Goal: Task Accomplishment & Management: Use online tool/utility

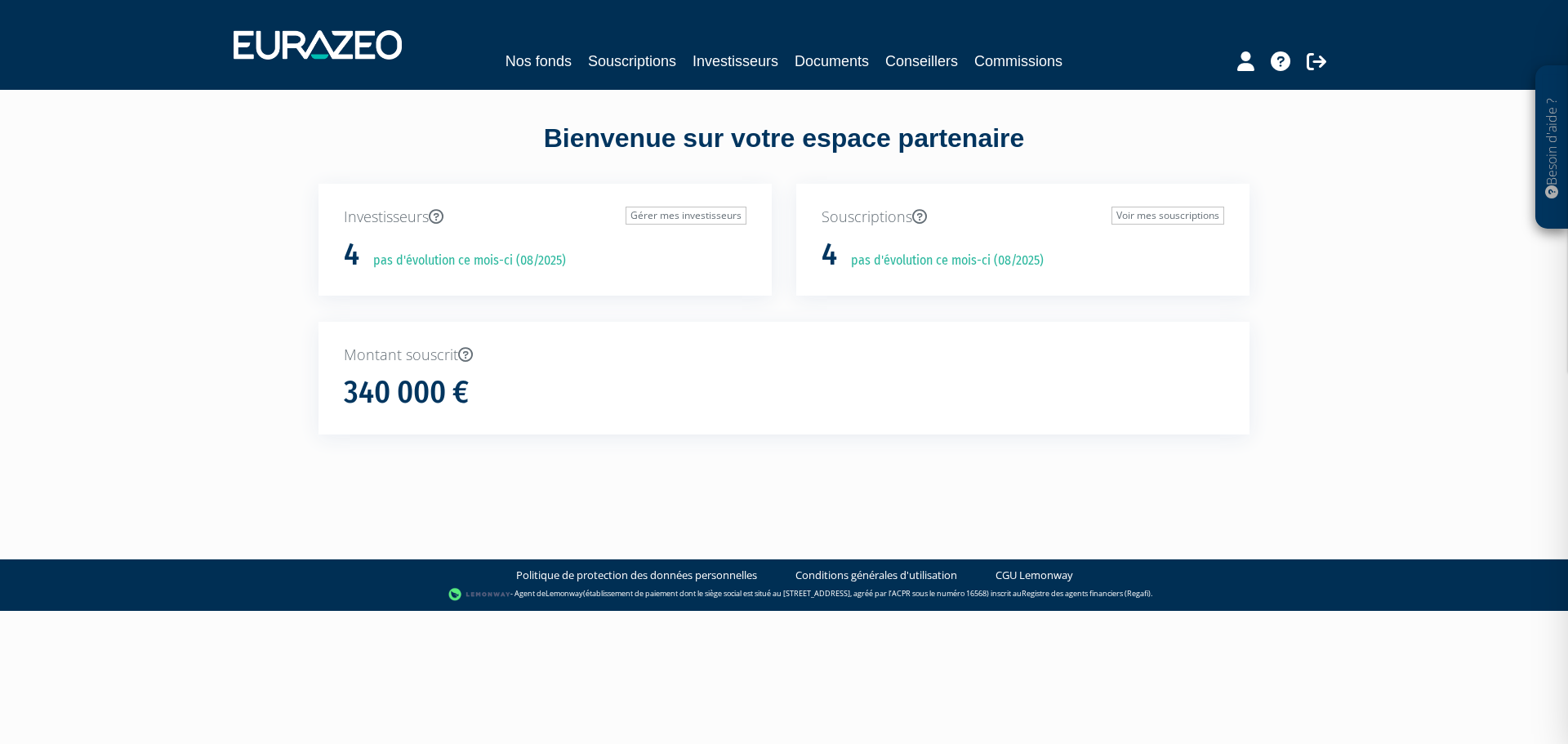
type input "[EMAIL_ADDRESS][DOMAIN_NAME]"
click at [622, 62] on link "Souscriptions" at bounding box center [632, 61] width 88 height 23
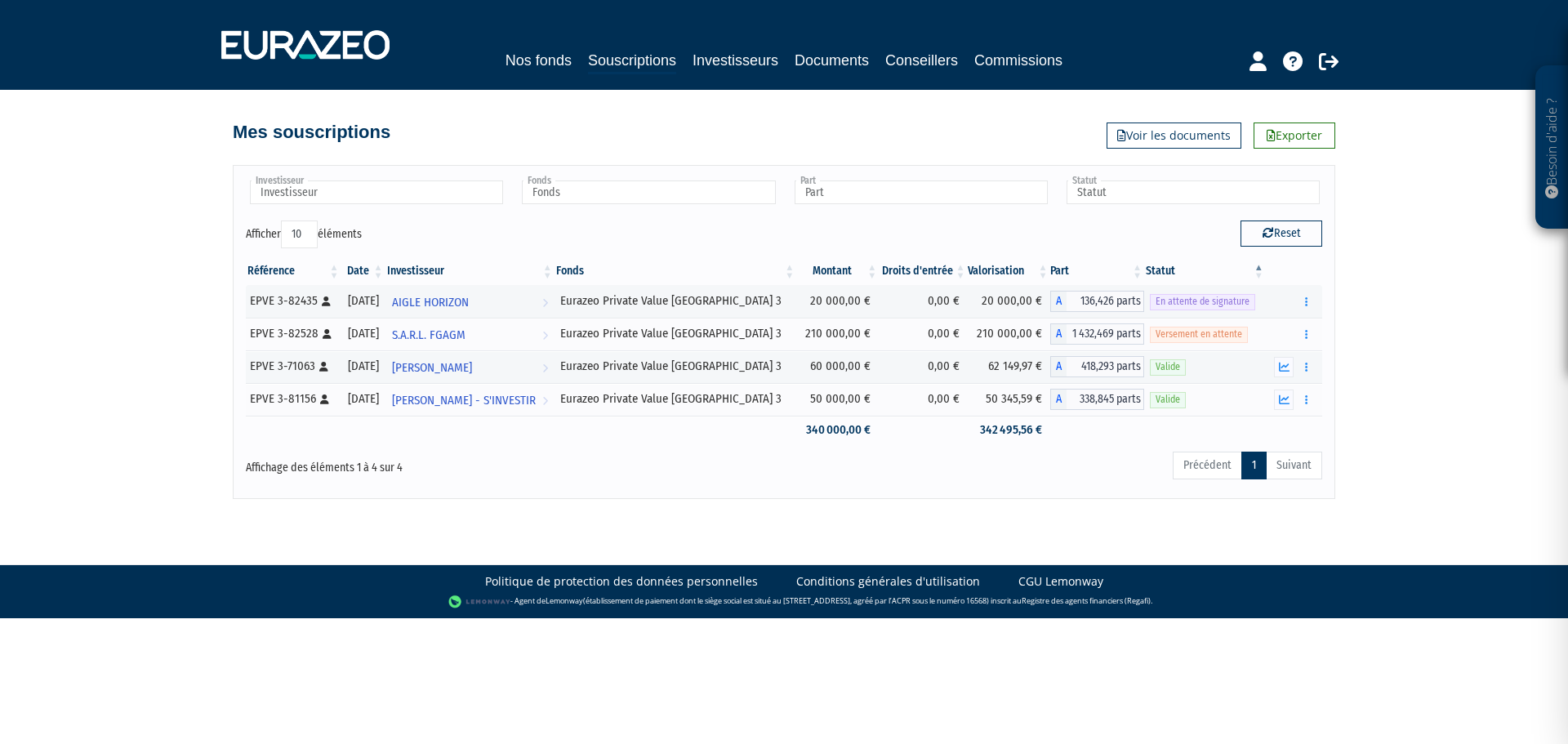
type input "[EMAIL_ADDRESS][DOMAIN_NAME]"
click at [559, 58] on link "Nos fonds" at bounding box center [538, 60] width 66 height 23
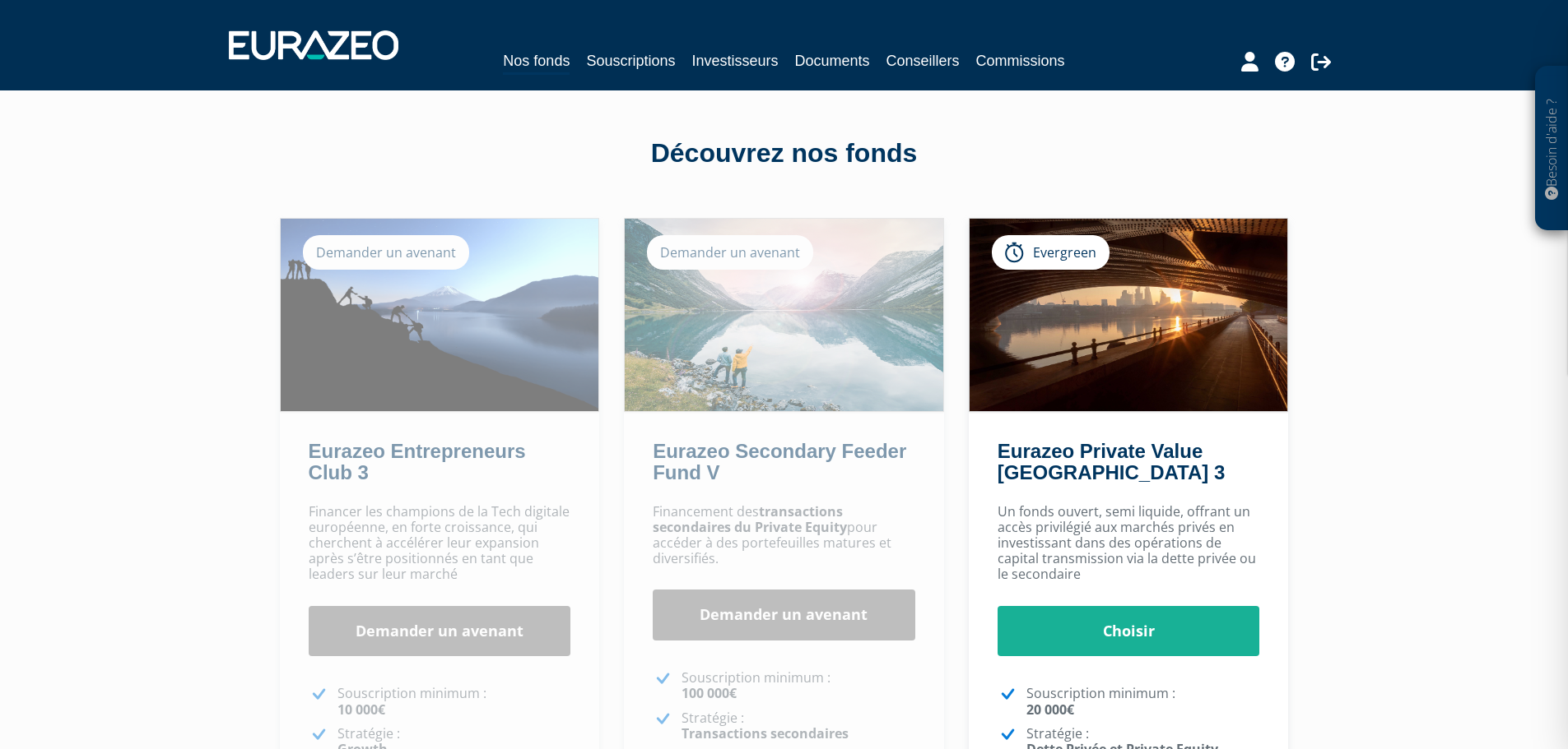
type input "[EMAIL_ADDRESS][DOMAIN_NAME]"
click at [704, 249] on div "Demander un avenant" at bounding box center [730, 252] width 167 height 35
click at [399, 249] on div "Demander un avenant" at bounding box center [385, 252] width 167 height 35
click at [435, 452] on link "Eurazeo Entrepreneurs Club 3" at bounding box center [417, 461] width 218 height 43
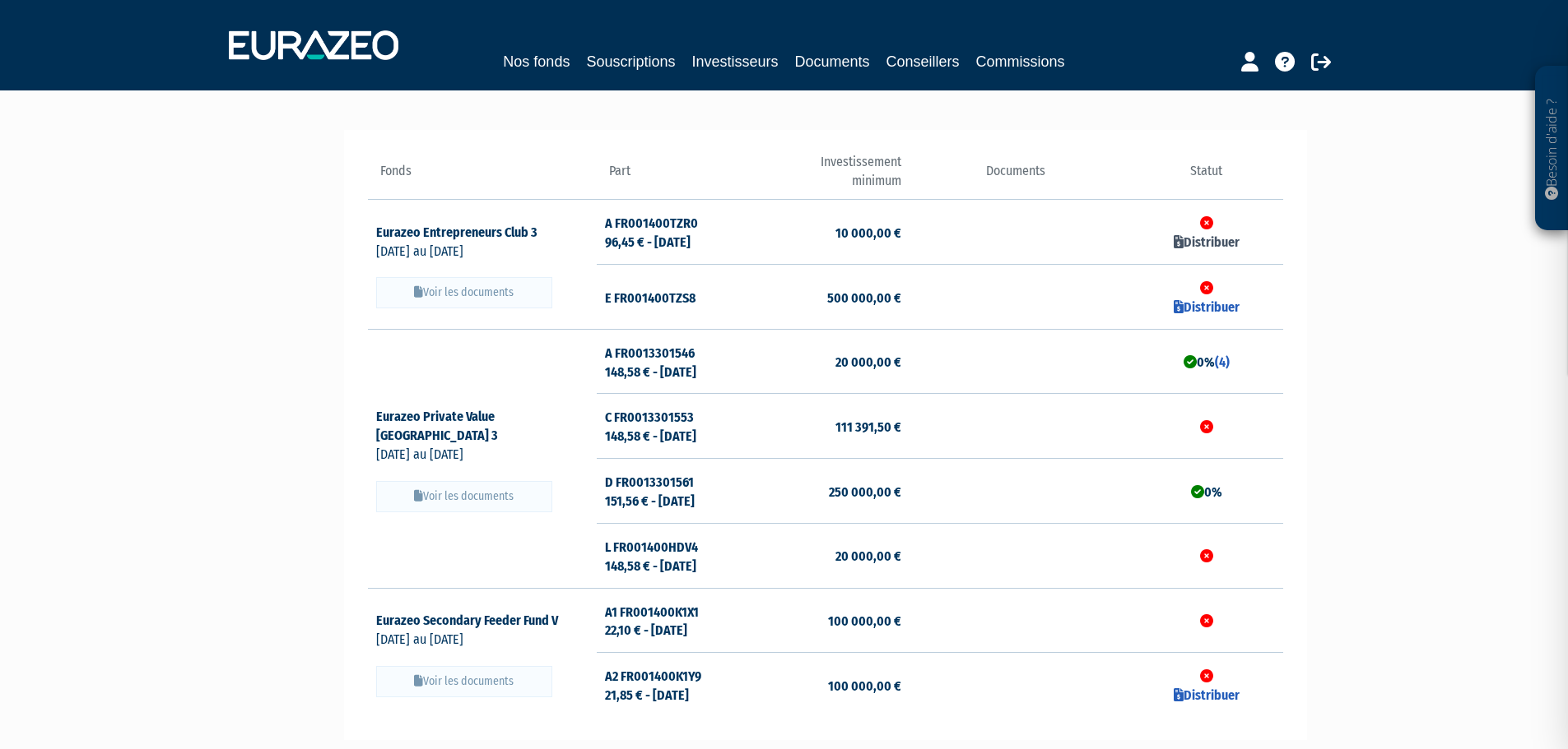
scroll to position [69, 0]
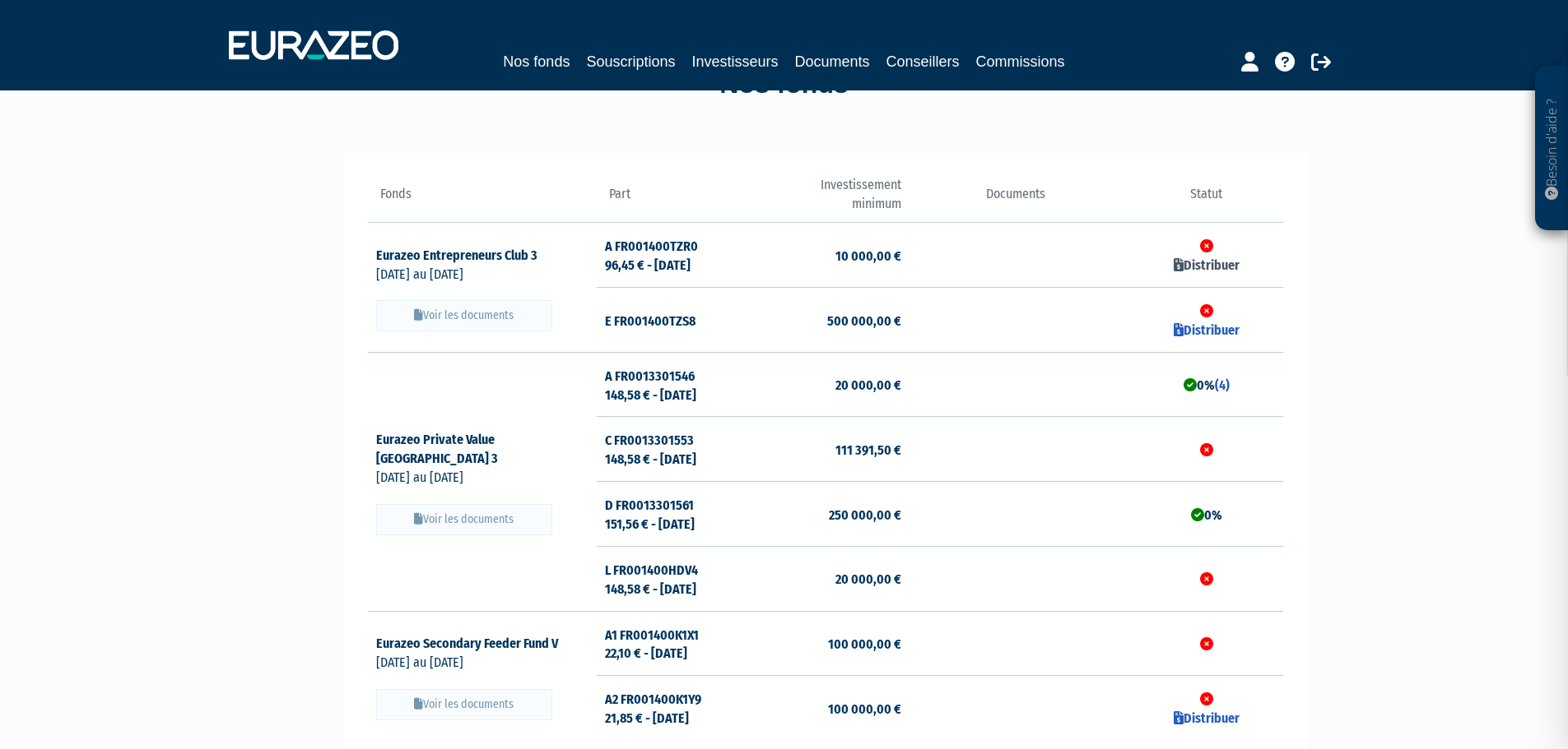
type input "[EMAIL_ADDRESS][DOMAIN_NAME]"
click at [1205, 270] on link "Distribuer" at bounding box center [1206, 265] width 65 height 15
checkbox input "true"
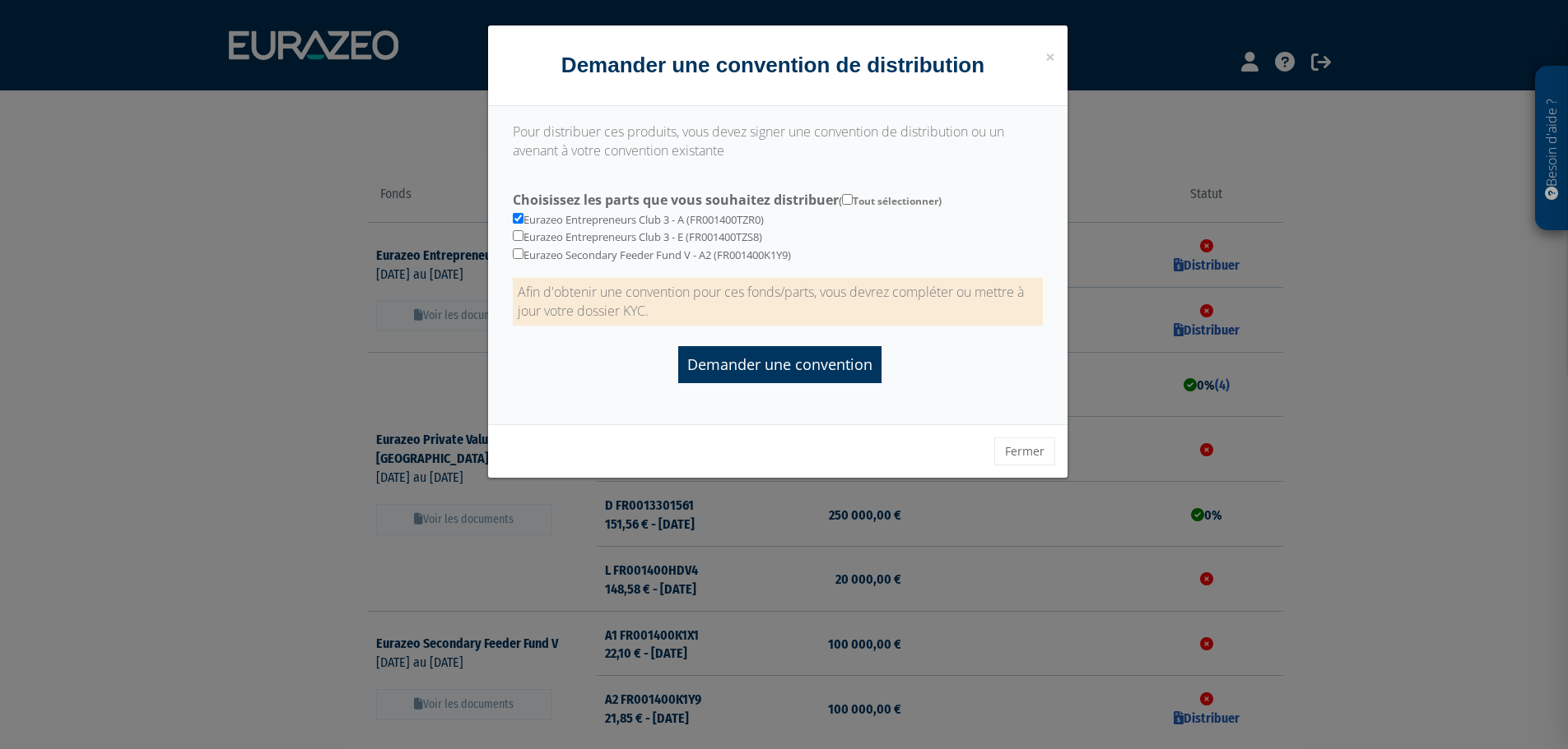
click at [343, 240] on div at bounding box center [784, 374] width 1568 height 749
drag, startPoint x: 527, startPoint y: 217, endPoint x: 680, endPoint y: 222, distance: 153.1
click at [680, 222] on div "Eurazeo Entrepreneurs Club 3 - A (FR001400TZR0) Eurazeo Entrepreneurs Club 3 - …" at bounding box center [777, 223] width 556 height 78
copy div "Eurazeo Entrepreneurs Club 3"
click at [1050, 55] on span "×" at bounding box center [1050, 57] width 10 height 23
